Goal: Feedback & Contribution: Submit feedback/report problem

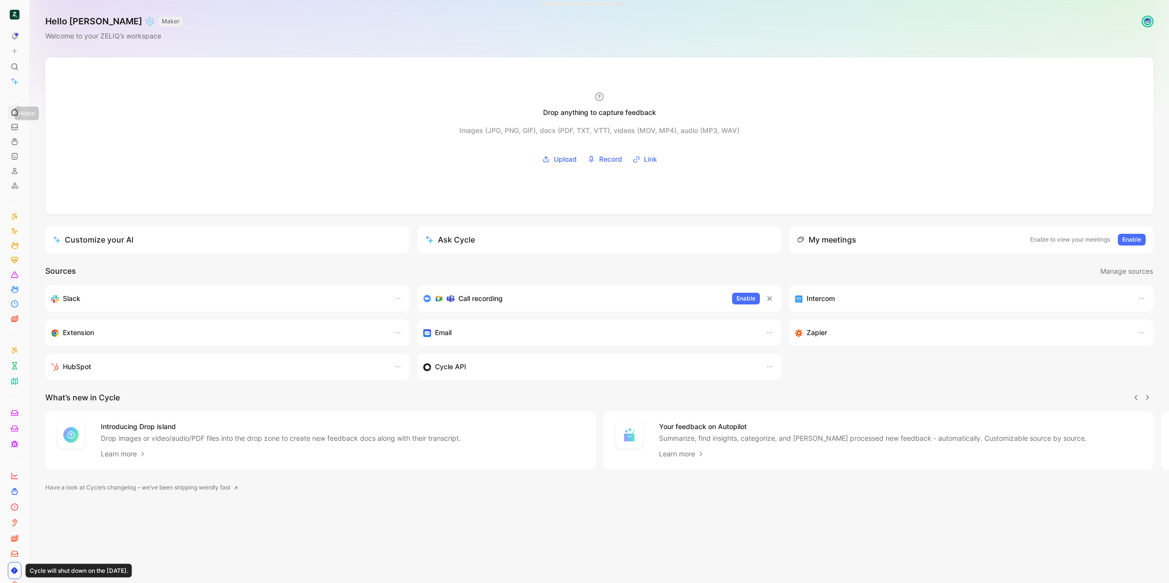
scroll to position [0, 0]
click at [17, 53] on icon at bounding box center [14, 51] width 7 height 7
click at [55, 55] on button "New feedback c" at bounding box center [80, 55] width 104 height 17
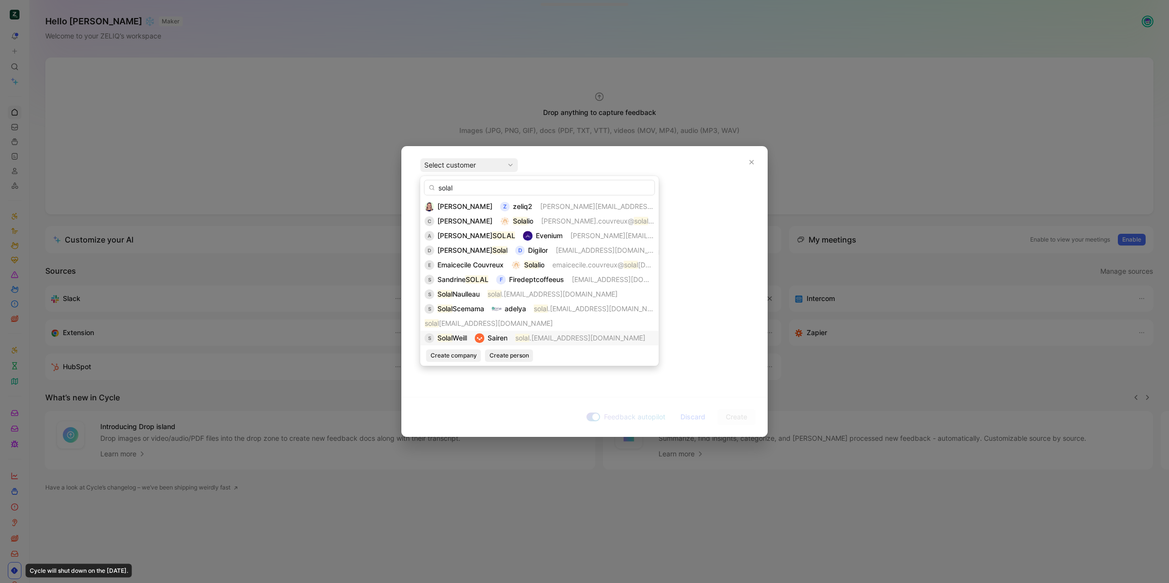
type input "solal"
click at [506, 341] on span "Sairen" at bounding box center [497, 338] width 20 height 8
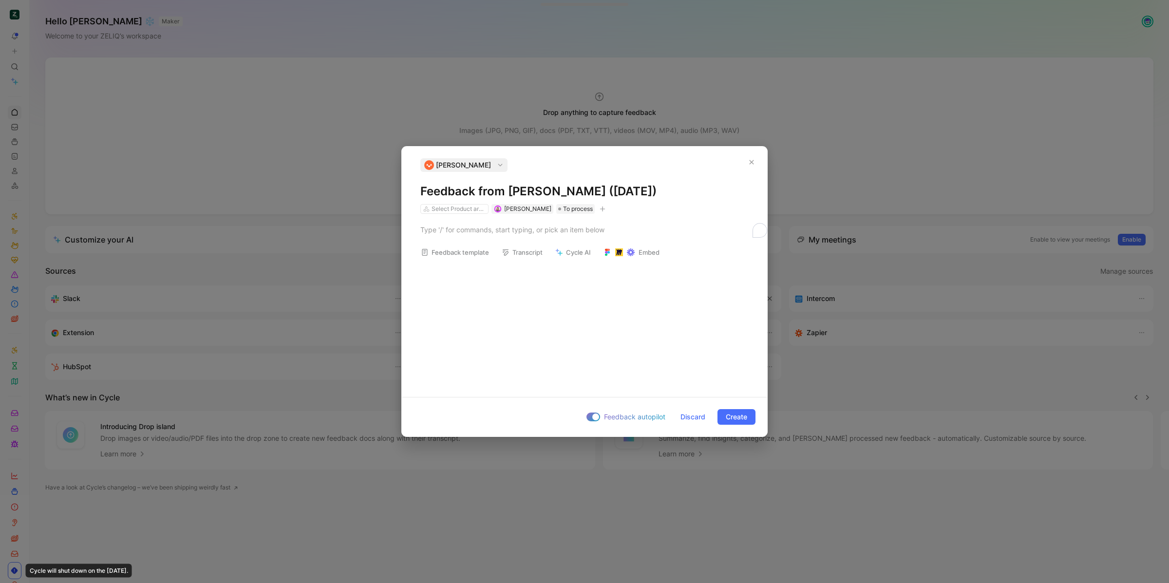
click at [517, 190] on h1 "Feedback from [PERSON_NAME] ([DATE])" at bounding box center [584, 192] width 328 height 16
click at [507, 235] on p "To enrich screen reader interactions, please activate Accessibility in Grammarl…" at bounding box center [584, 230] width 365 height 16
click at [600, 209] on icon "button" at bounding box center [603, 209] width 6 height 6
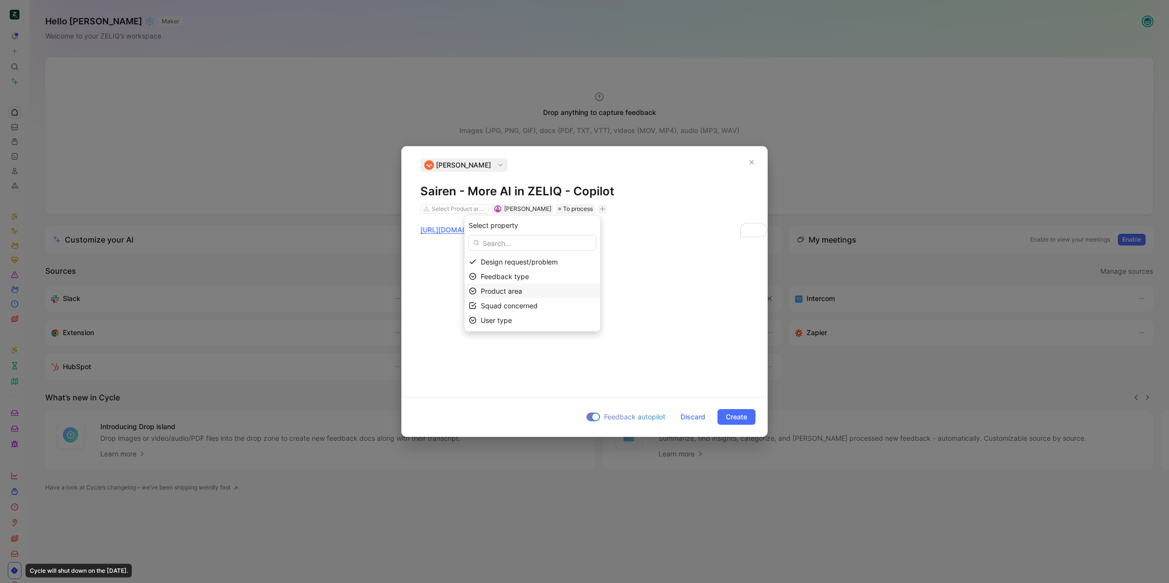
click at [557, 291] on div "Product area" at bounding box center [538, 291] width 115 height 12
click at [598, 204] on button "button" at bounding box center [603, 209] width 10 height 10
click at [554, 243] on input "text" at bounding box center [532, 243] width 128 height 16
type input "GG"
click at [563, 301] on div "Squad concerned" at bounding box center [538, 306] width 115 height 12
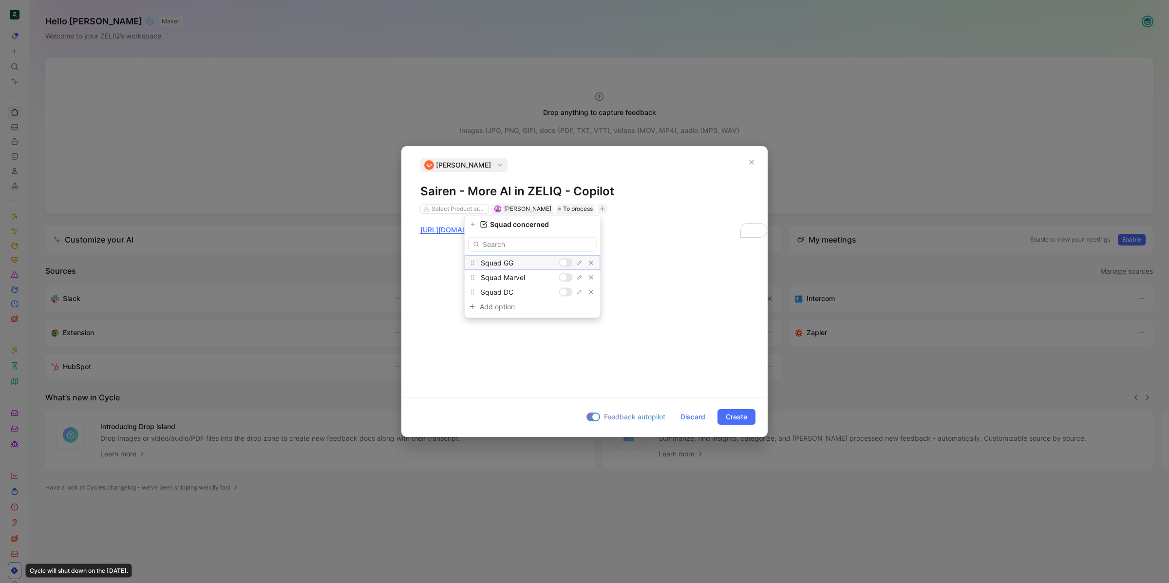
click at [566, 261] on div at bounding box center [566, 263] width 14 height 9
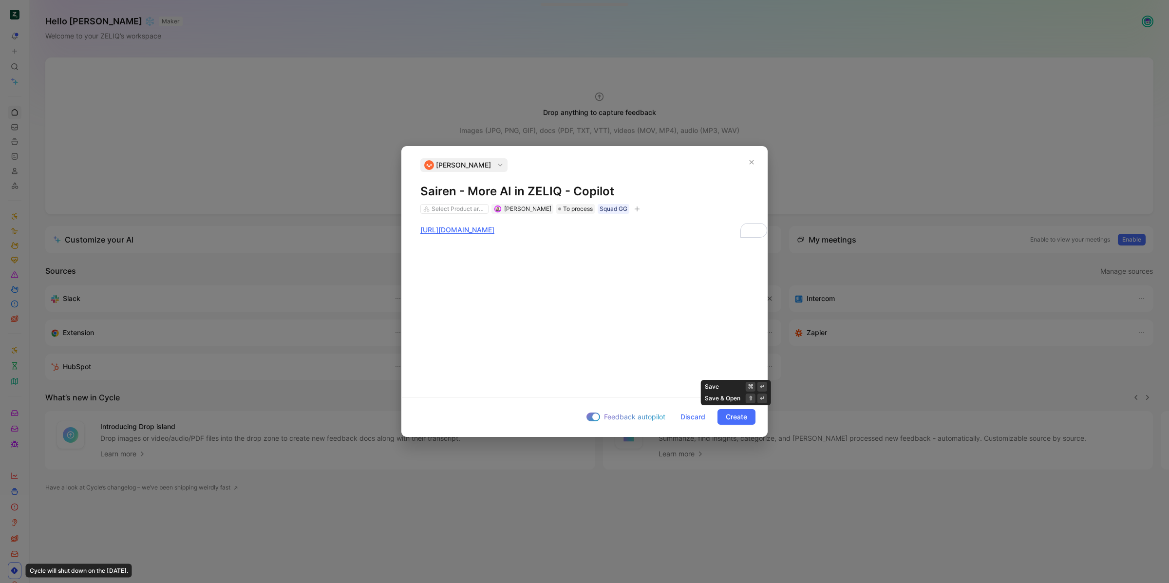
click at [737, 418] on span "Create" at bounding box center [736, 417] width 21 height 12
